Goal: Task Accomplishment & Management: Manage account settings

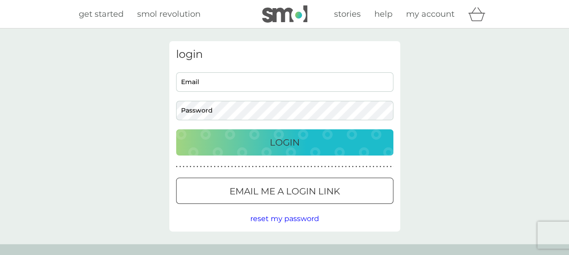
type input "[EMAIL_ADDRESS][DOMAIN_NAME]"
click at [282, 141] on p "Login" at bounding box center [285, 142] width 30 height 14
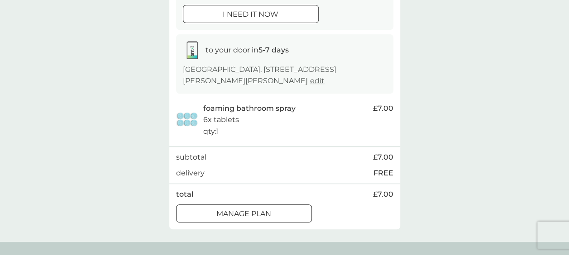
scroll to position [120, 0]
click at [249, 214] on div at bounding box center [244, 215] width 33 height 10
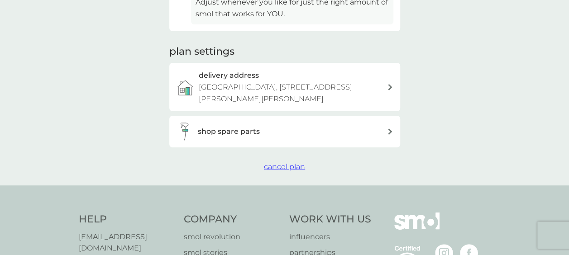
scroll to position [281, 0]
click at [284, 165] on span "cancel plan" at bounding box center [284, 166] width 41 height 9
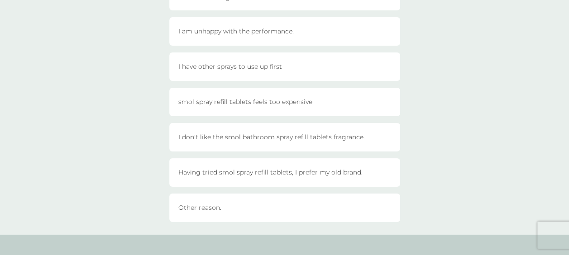
scroll to position [133, 0]
click at [381, 80] on div "I have other sprays to use up first" at bounding box center [284, 67] width 231 height 29
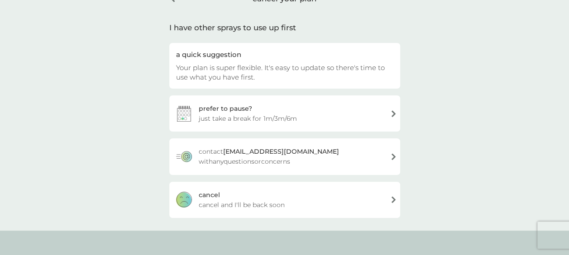
scroll to position [53, 0]
click at [383, 117] on div "prefer to pause? just take a break for 1m/3m/6m" at bounding box center [284, 114] width 231 height 36
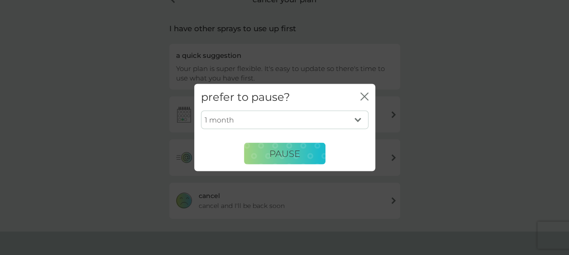
click at [342, 118] on select "1 month 3 months 6 months" at bounding box center [285, 120] width 168 height 19
select select "6"
click at [201, 111] on select "1 month 3 months 6 months" at bounding box center [285, 120] width 168 height 19
click at [279, 154] on span "PAUSE" at bounding box center [285, 153] width 31 height 11
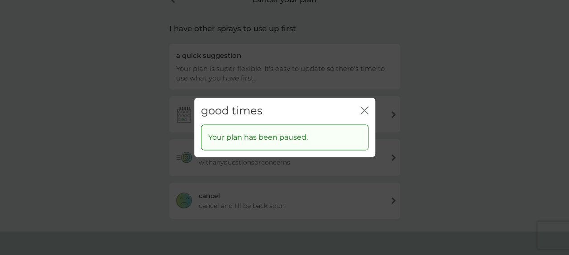
click at [360, 112] on div "good times close" at bounding box center [284, 111] width 181 height 27
click at [364, 111] on icon "close" at bounding box center [365, 110] width 8 height 8
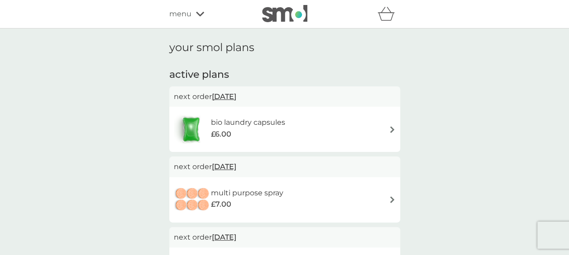
click at [391, 202] on img at bounding box center [392, 200] width 7 height 7
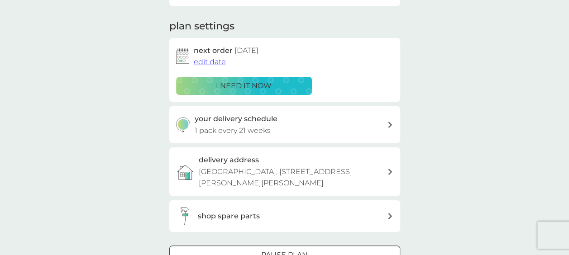
scroll to position [132, 0]
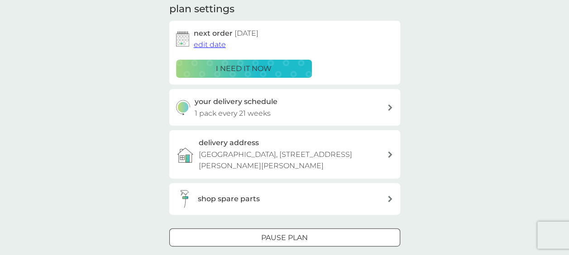
click at [388, 107] on icon at bounding box center [390, 108] width 5 height 6
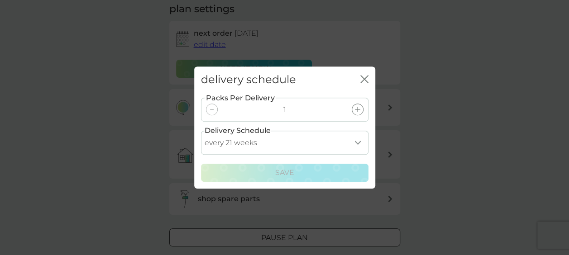
click at [357, 144] on select "every 1 week every 2 weeks every 3 weeks every 4 weeks every 5 weeks every 6 we…" at bounding box center [285, 143] width 168 height 24
select select "245"
click at [201, 131] on select "every 1 week every 2 weeks every 3 weeks every 4 weeks every 5 weeks every 6 we…" at bounding box center [285, 143] width 168 height 24
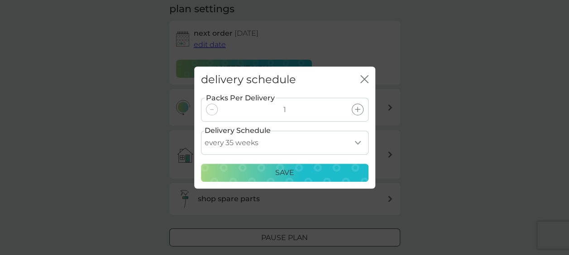
click at [284, 176] on p "Save" at bounding box center [284, 173] width 19 height 12
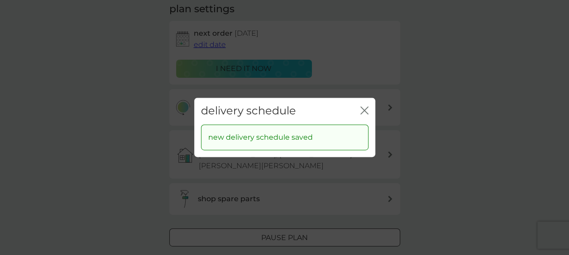
click at [361, 113] on icon "close" at bounding box center [365, 110] width 8 height 8
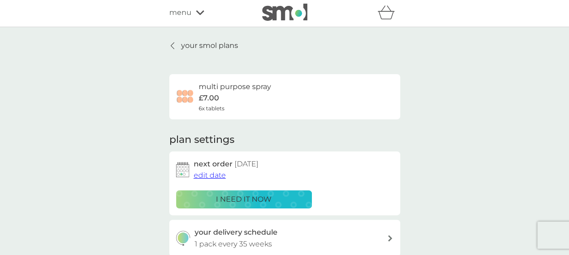
scroll to position [0, 0]
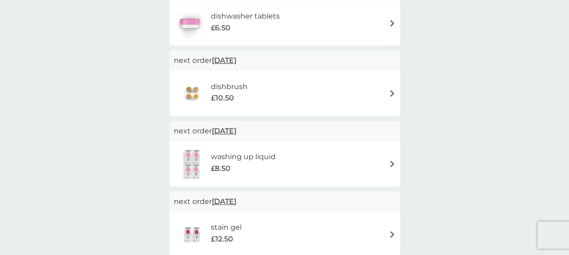
scroll to position [247, 0]
click at [391, 94] on img at bounding box center [392, 93] width 7 height 7
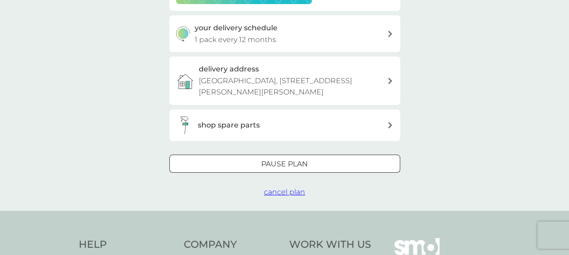
scroll to position [217, 0]
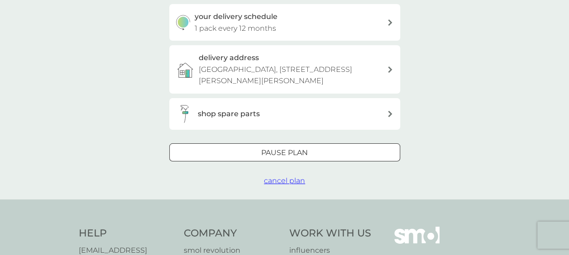
click at [286, 181] on span "cancel plan" at bounding box center [284, 181] width 41 height 9
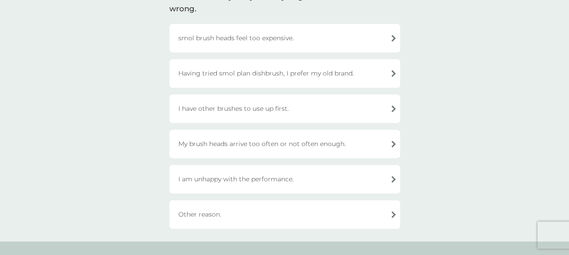
scroll to position [87, 0]
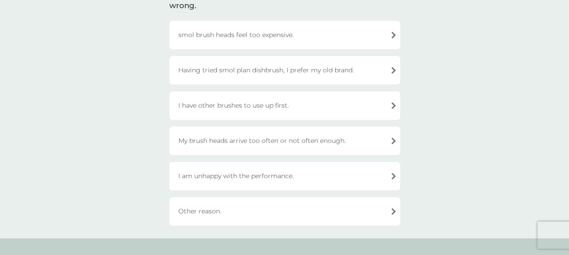
click at [390, 143] on div "My brush heads arrive too often or not often enough." at bounding box center [284, 141] width 231 height 29
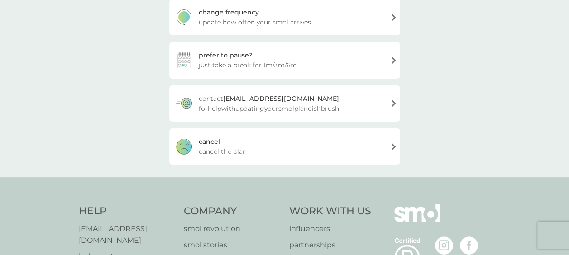
scroll to position [149, 0]
click at [384, 149] on div "[PERSON_NAME] the plan" at bounding box center [284, 148] width 231 height 36
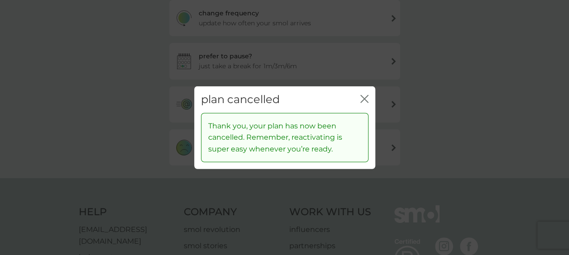
click at [364, 102] on icon "close" at bounding box center [365, 99] width 8 height 8
